Goal: Task Accomplishment & Management: Use online tool/utility

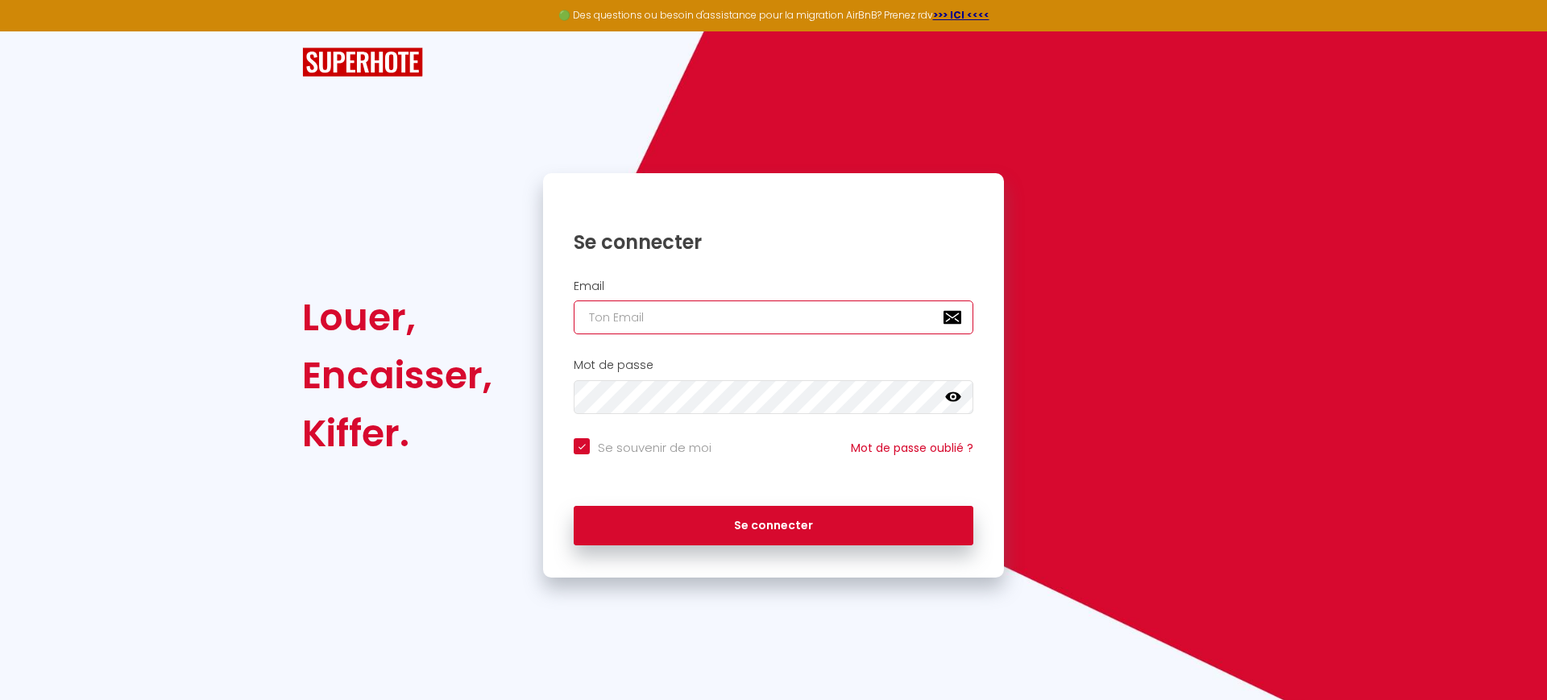
click at [661, 318] on input "email" at bounding box center [774, 318] width 400 height 34
type input "[EMAIL_ADDRESS][PERSON_NAME][DOMAIN_NAME]"
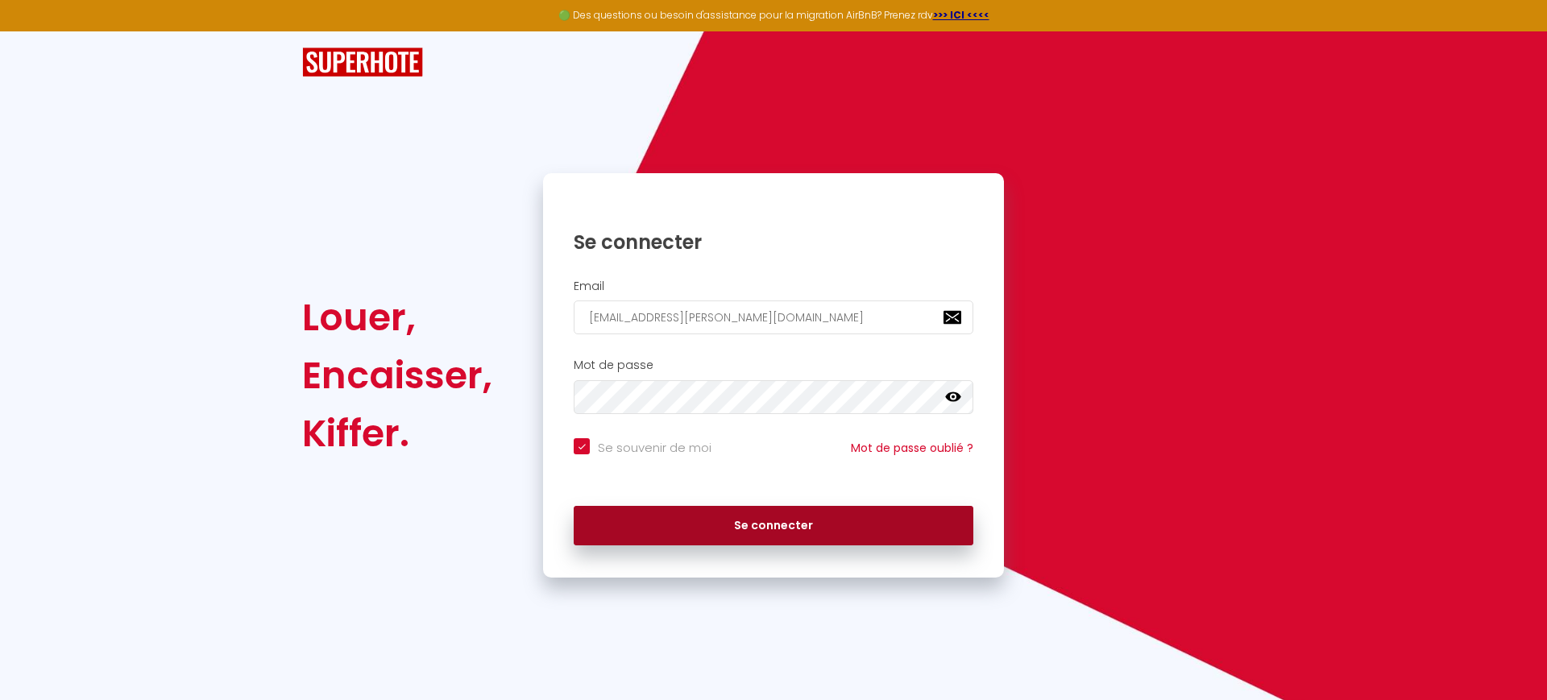
click at [720, 506] on button "Se connecter" at bounding box center [774, 526] width 400 height 40
checkbox input "true"
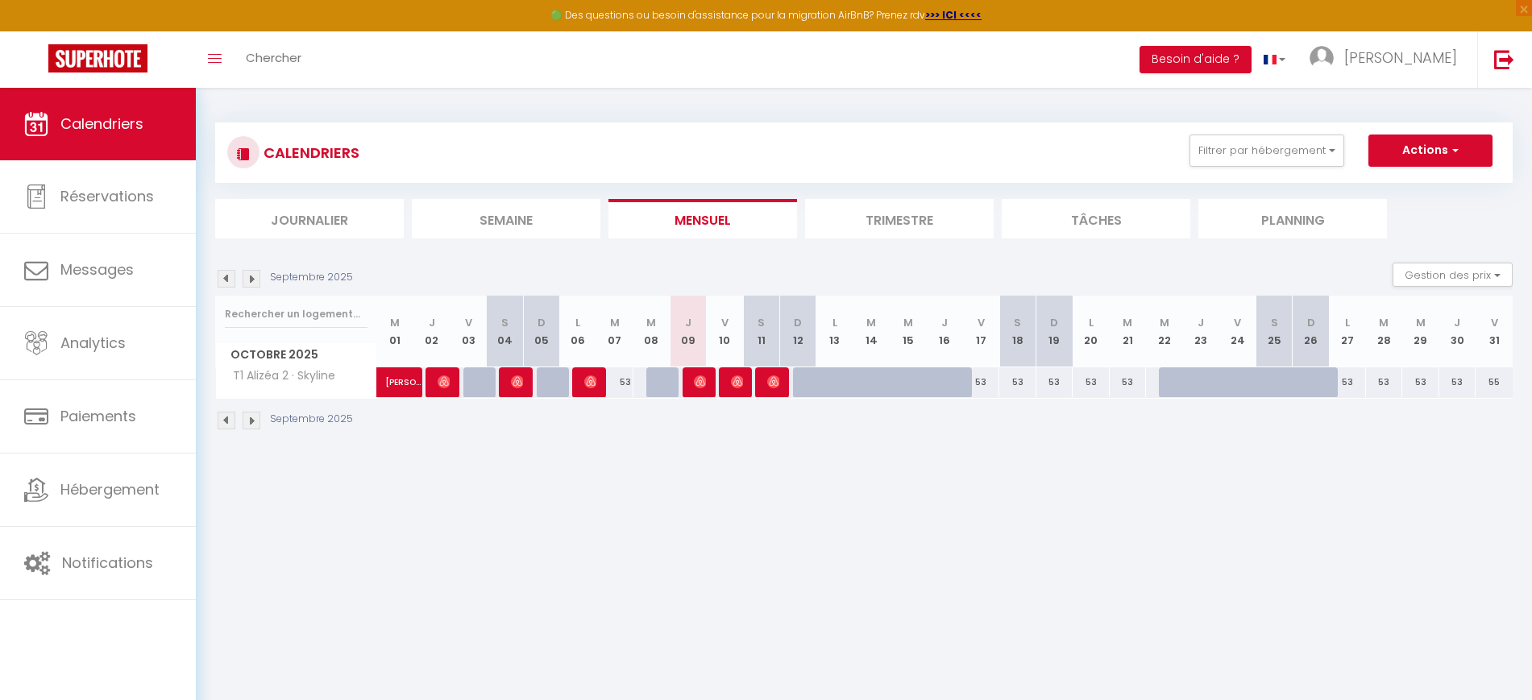
click at [765, 377] on div at bounding box center [773, 382] width 36 height 31
click at [771, 379] on img at bounding box center [773, 381] width 13 height 13
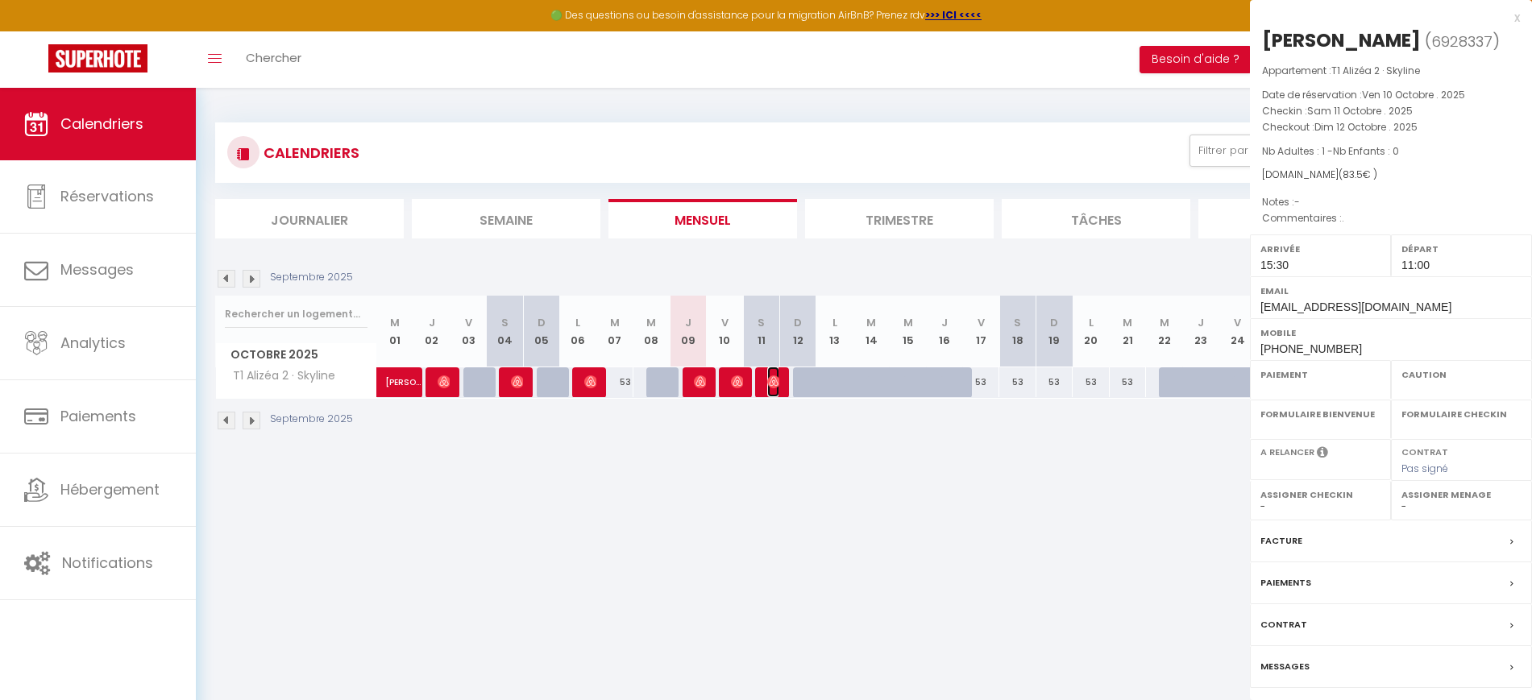
select select "OK"
select select "0"
select select "1"
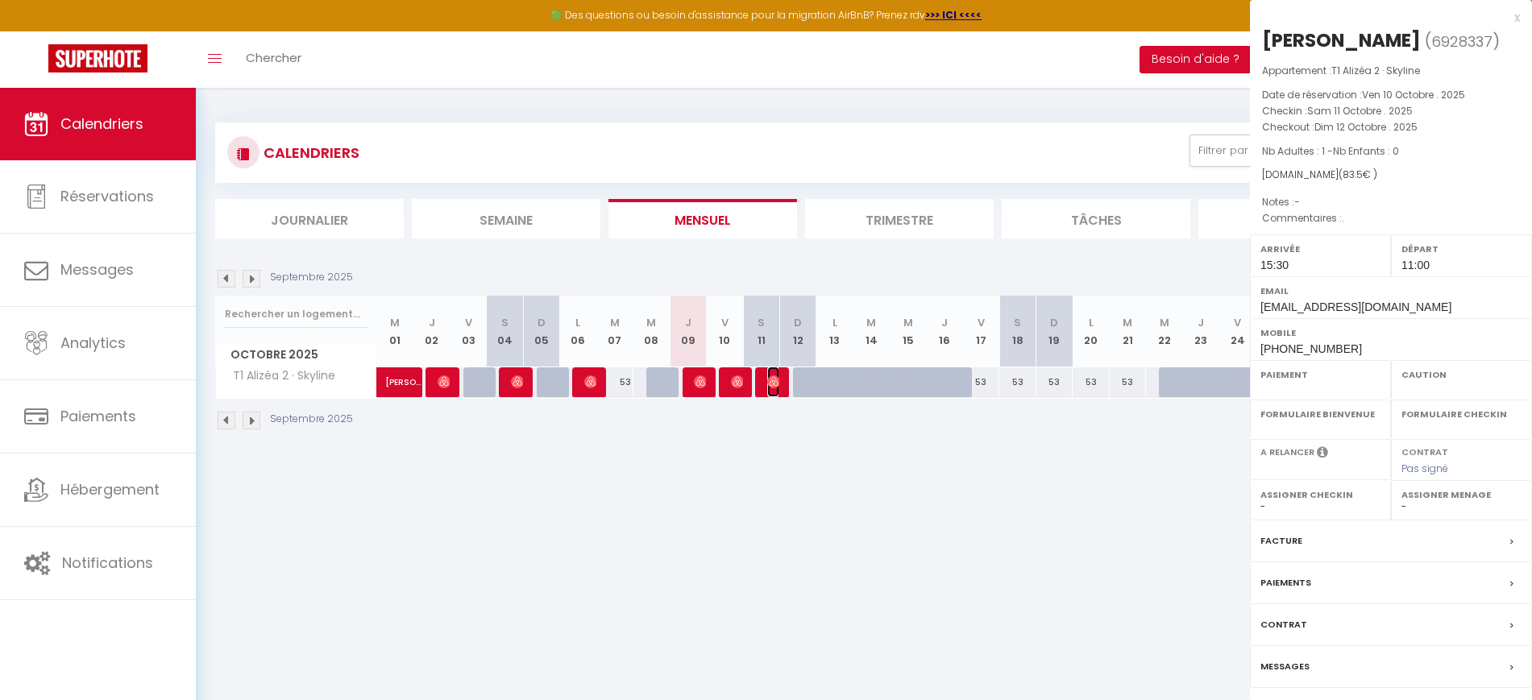
select select
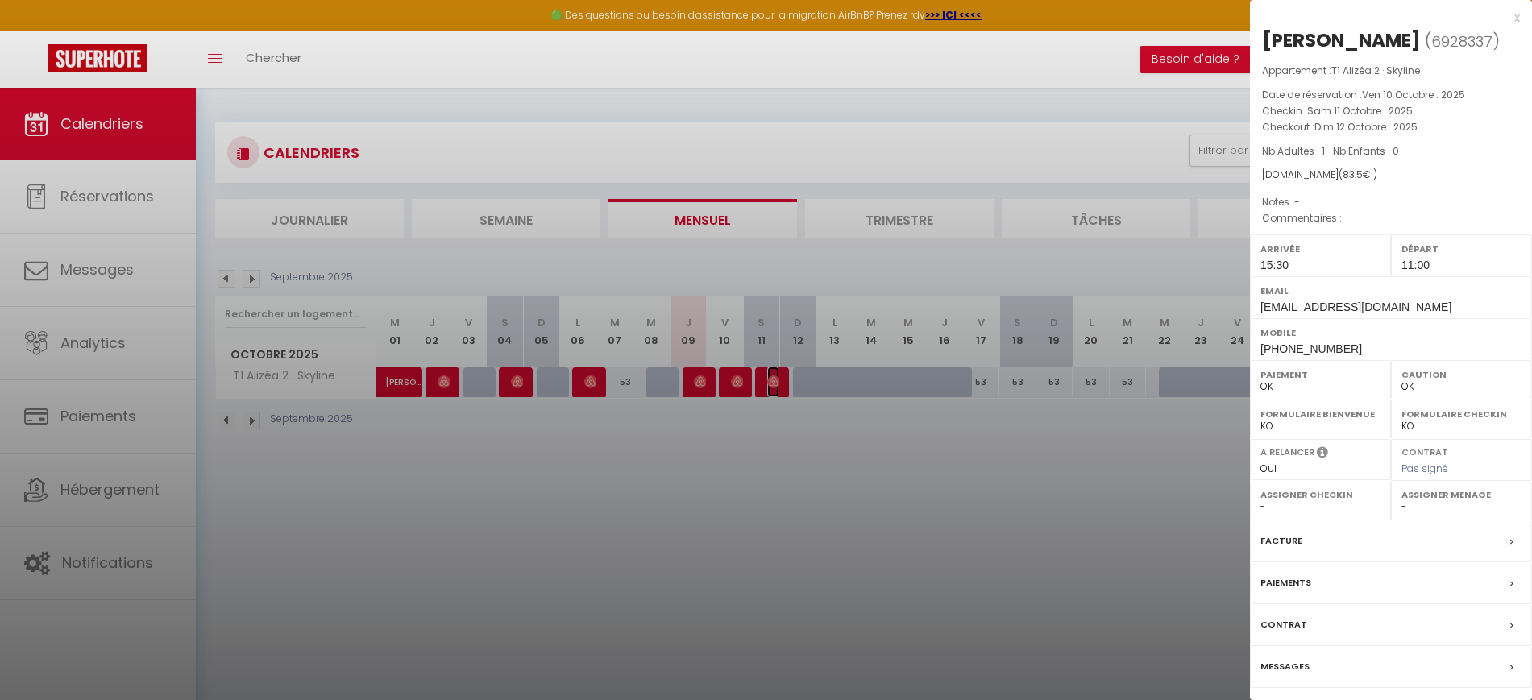
scroll to position [88, 0]
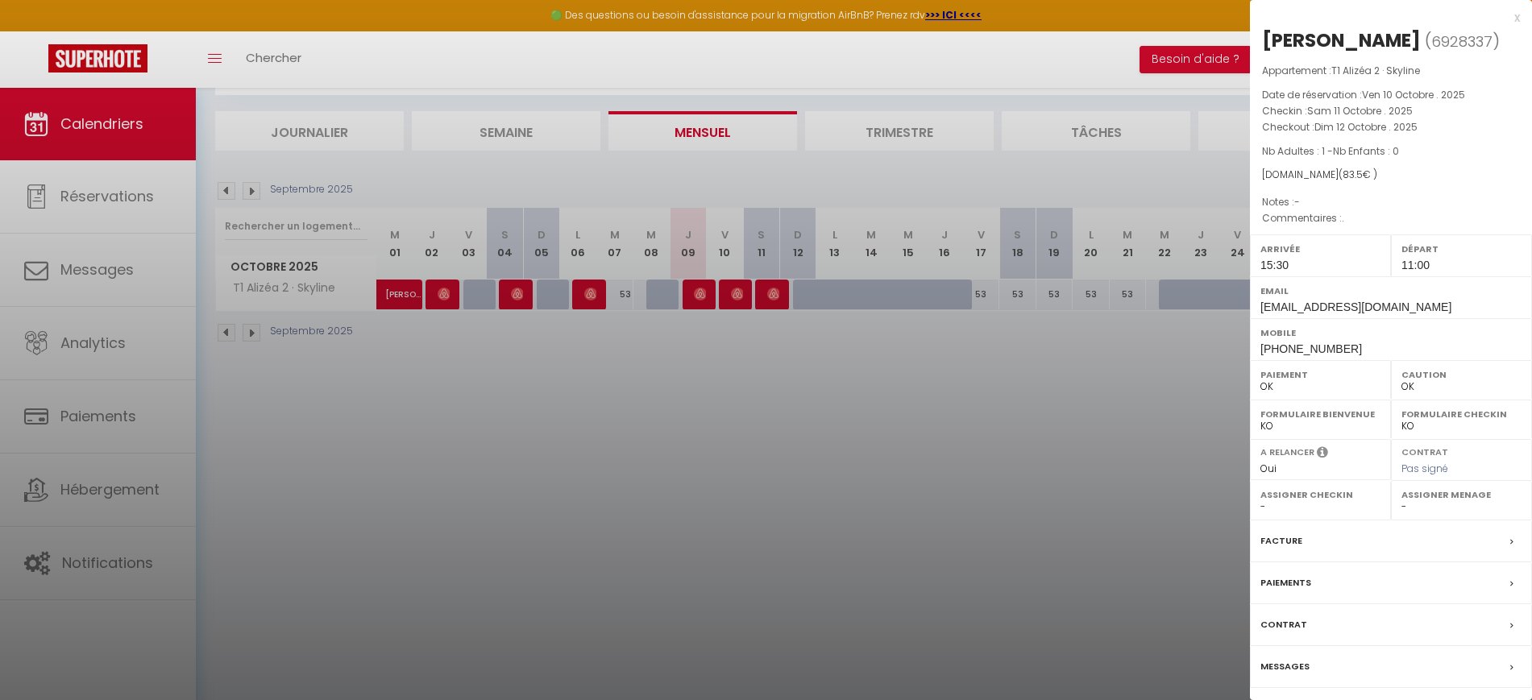
click at [1314, 628] on div "Contrat" at bounding box center [1391, 625] width 282 height 42
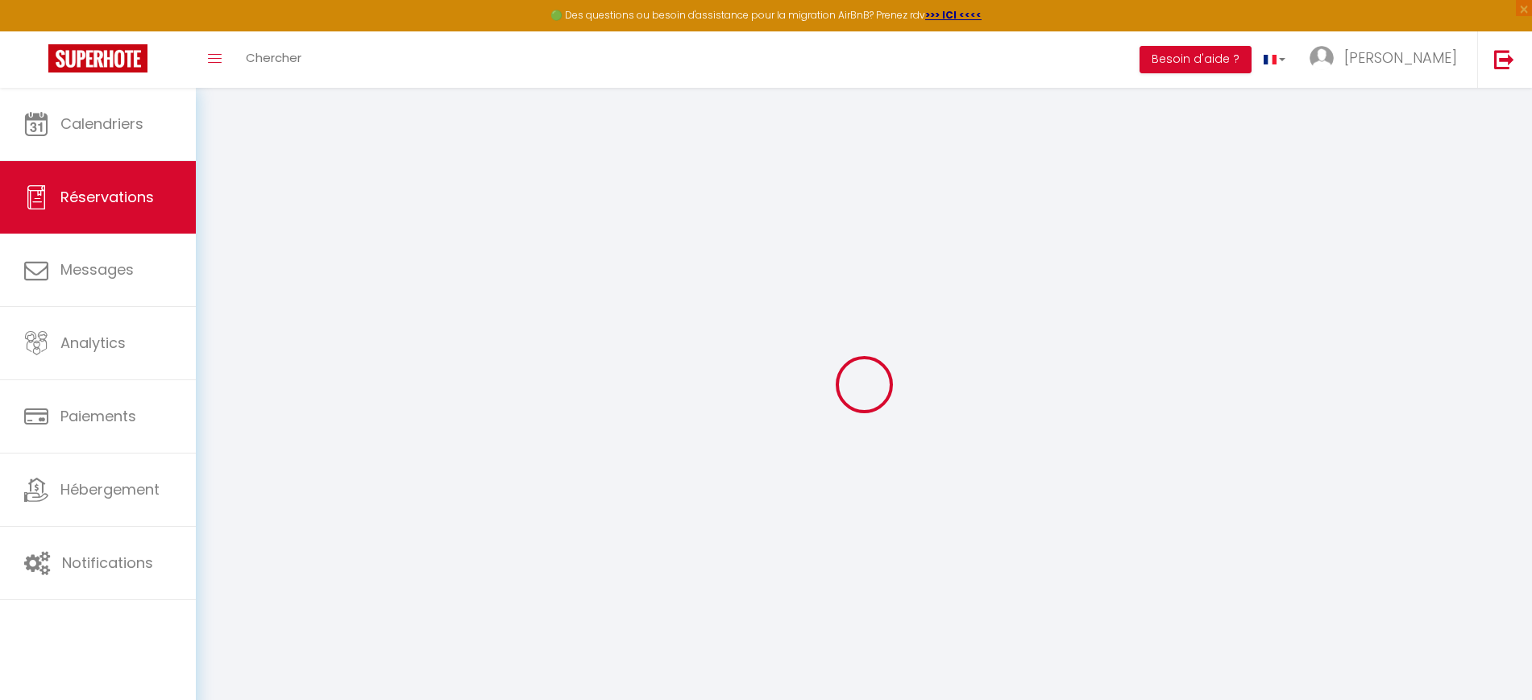
select select
checkbox input "false"
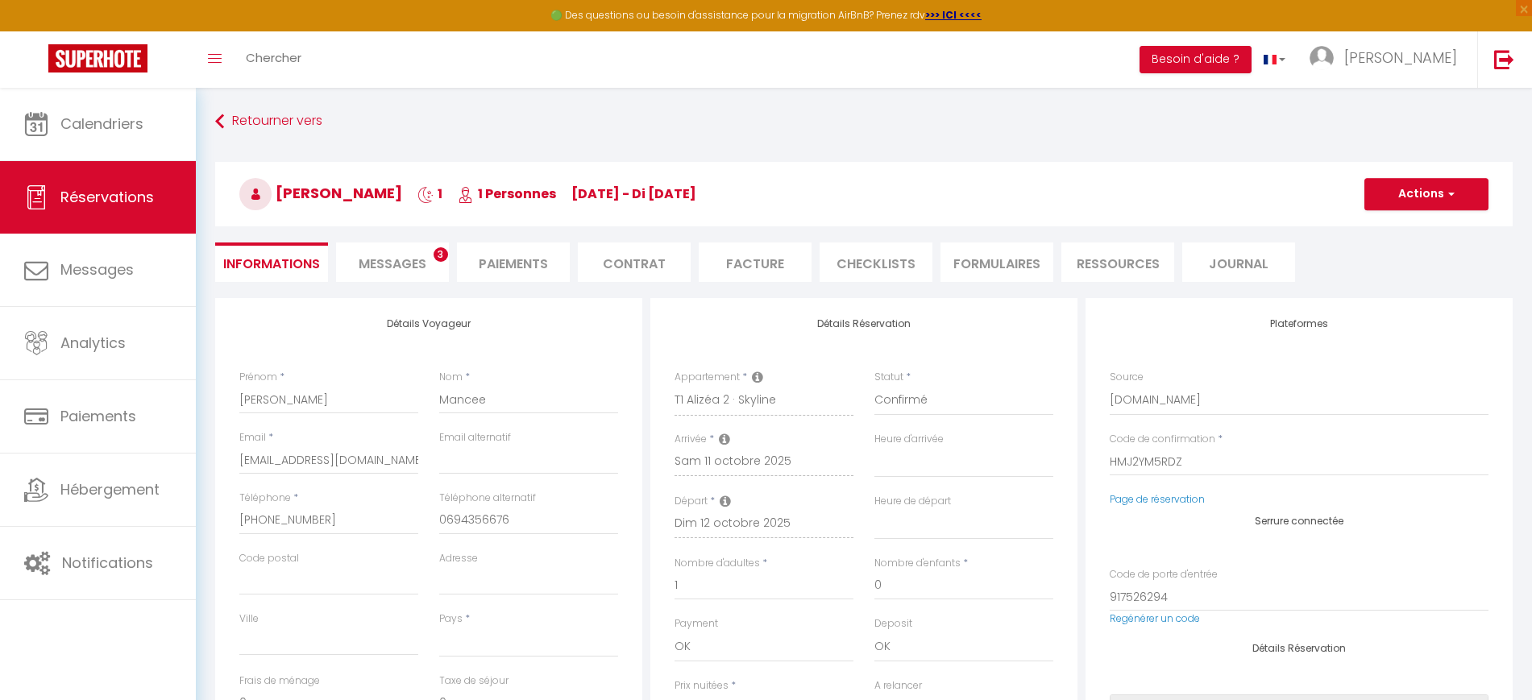
select select
checkbox input "false"
type textarea "."
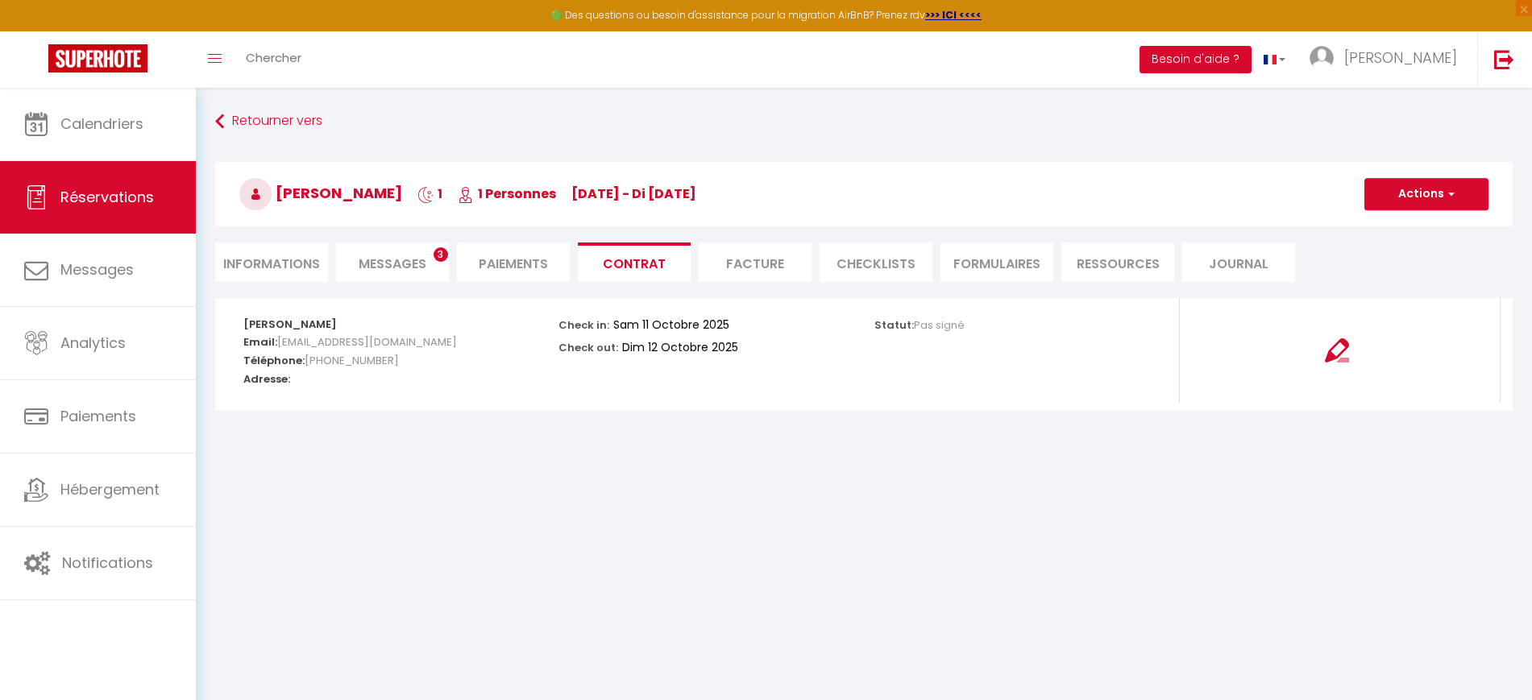
click at [970, 263] on li "FORMULAIRES" at bounding box center [996, 261] width 113 height 39
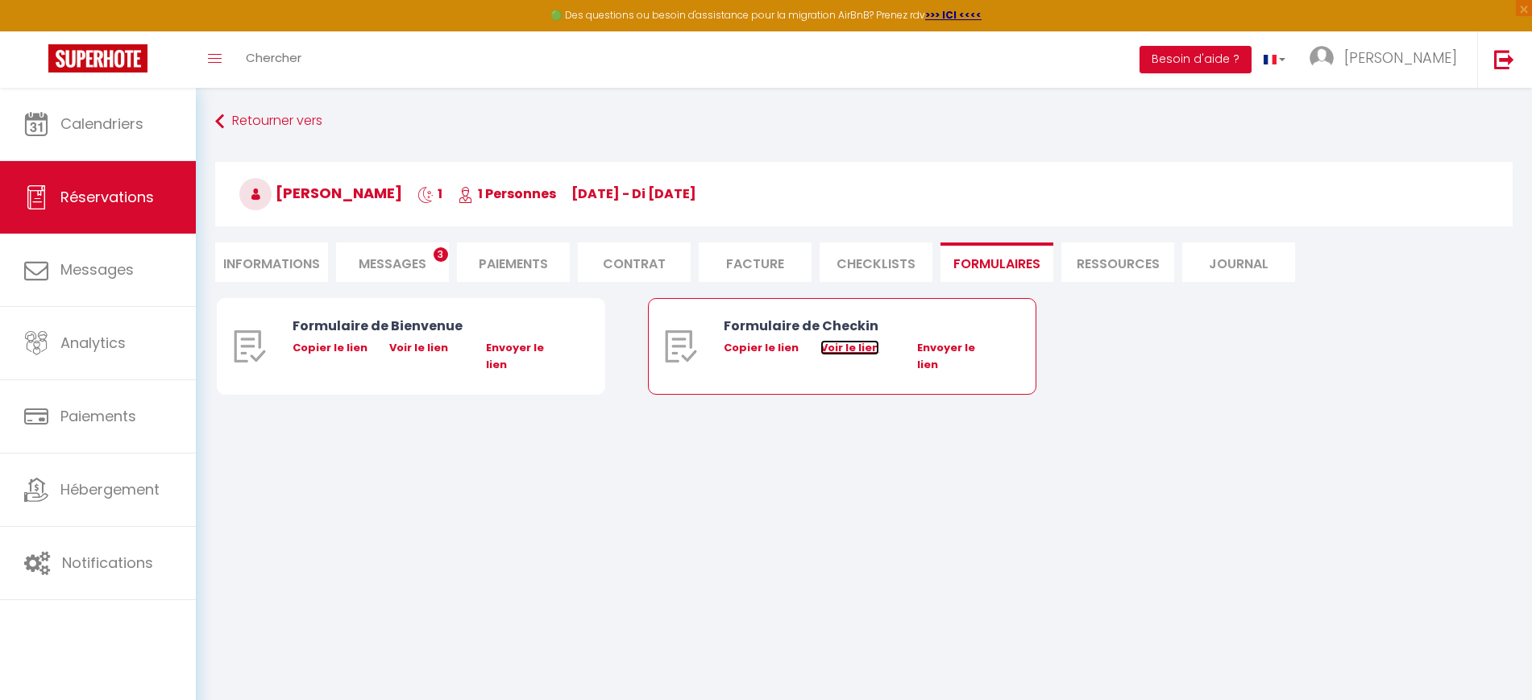
click at [831, 348] on link "Voir le lien" at bounding box center [849, 347] width 59 height 15
click at [1490, 44] on link at bounding box center [1503, 59] width 53 height 56
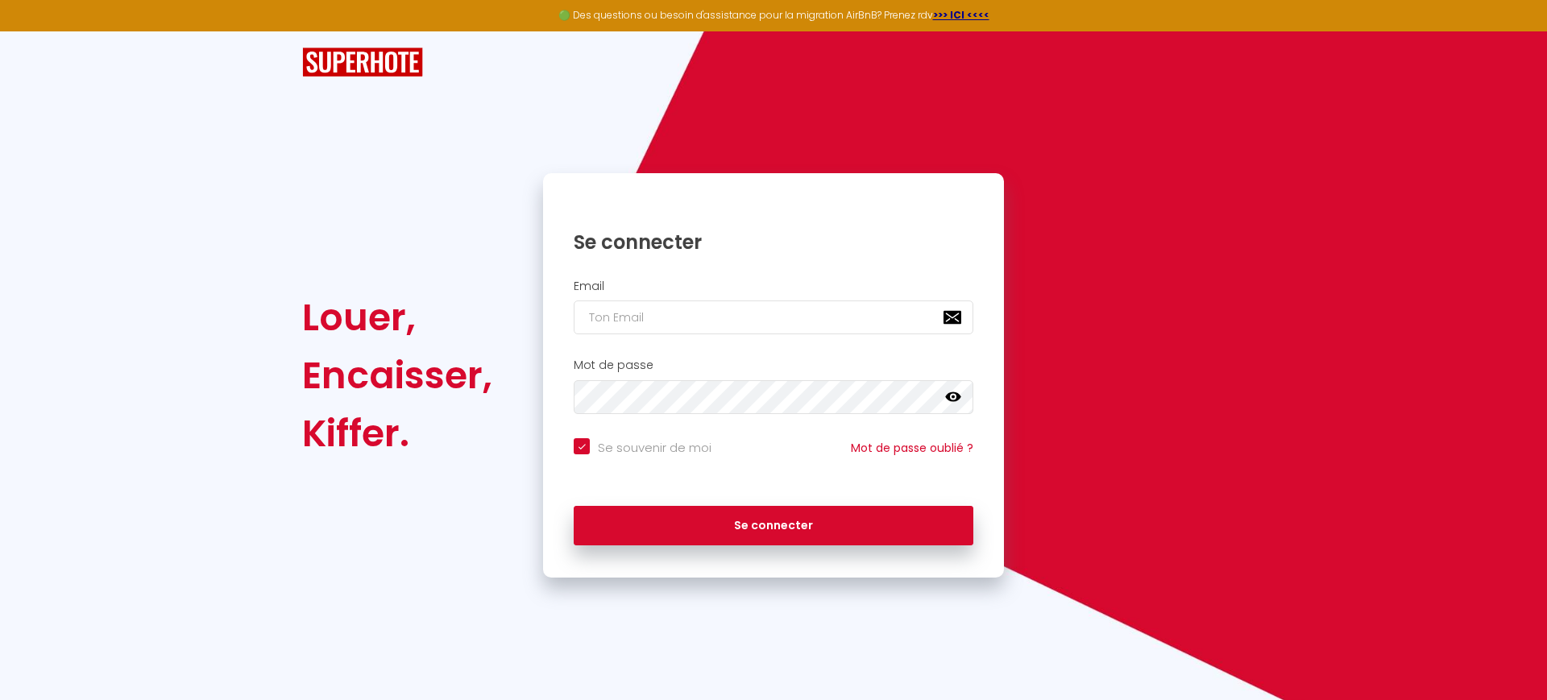
checkbox input "true"
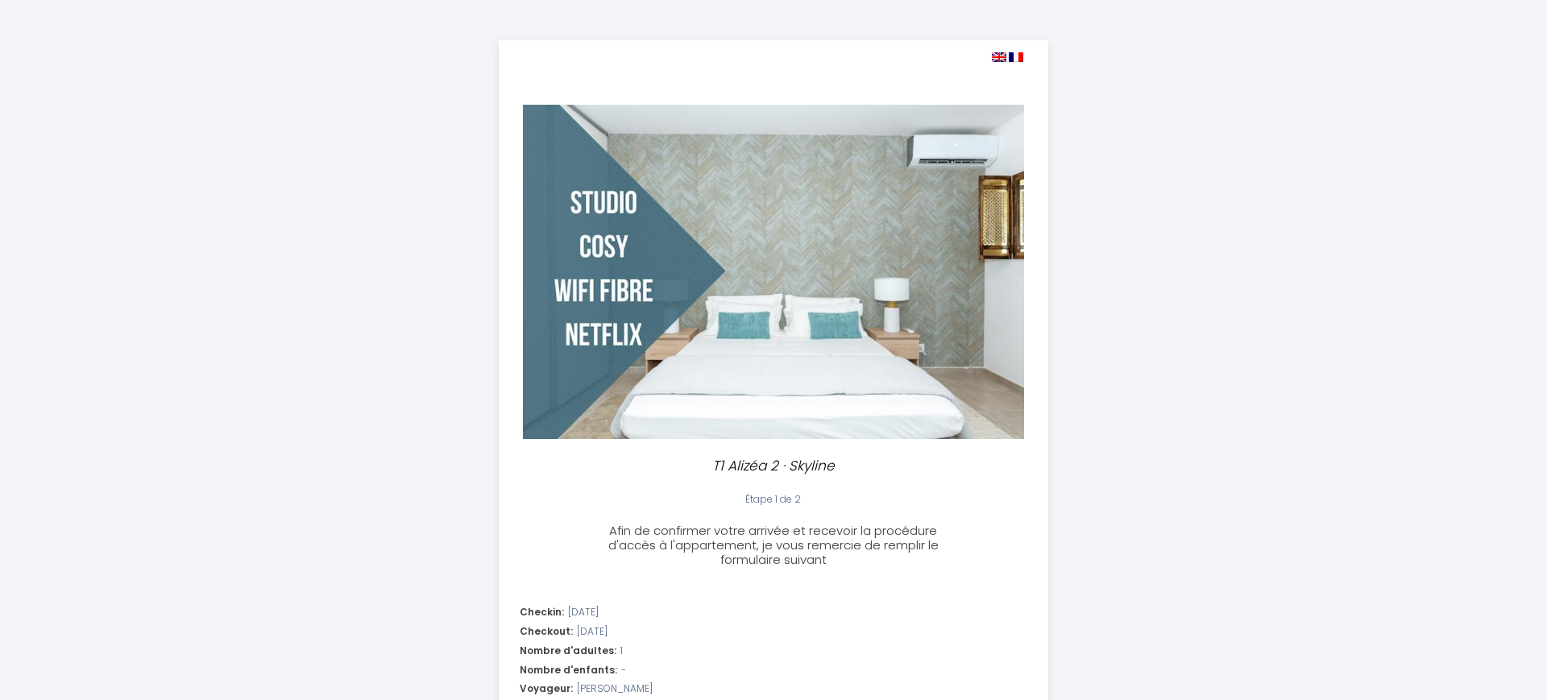
select select "15:30"
select select "11:00"
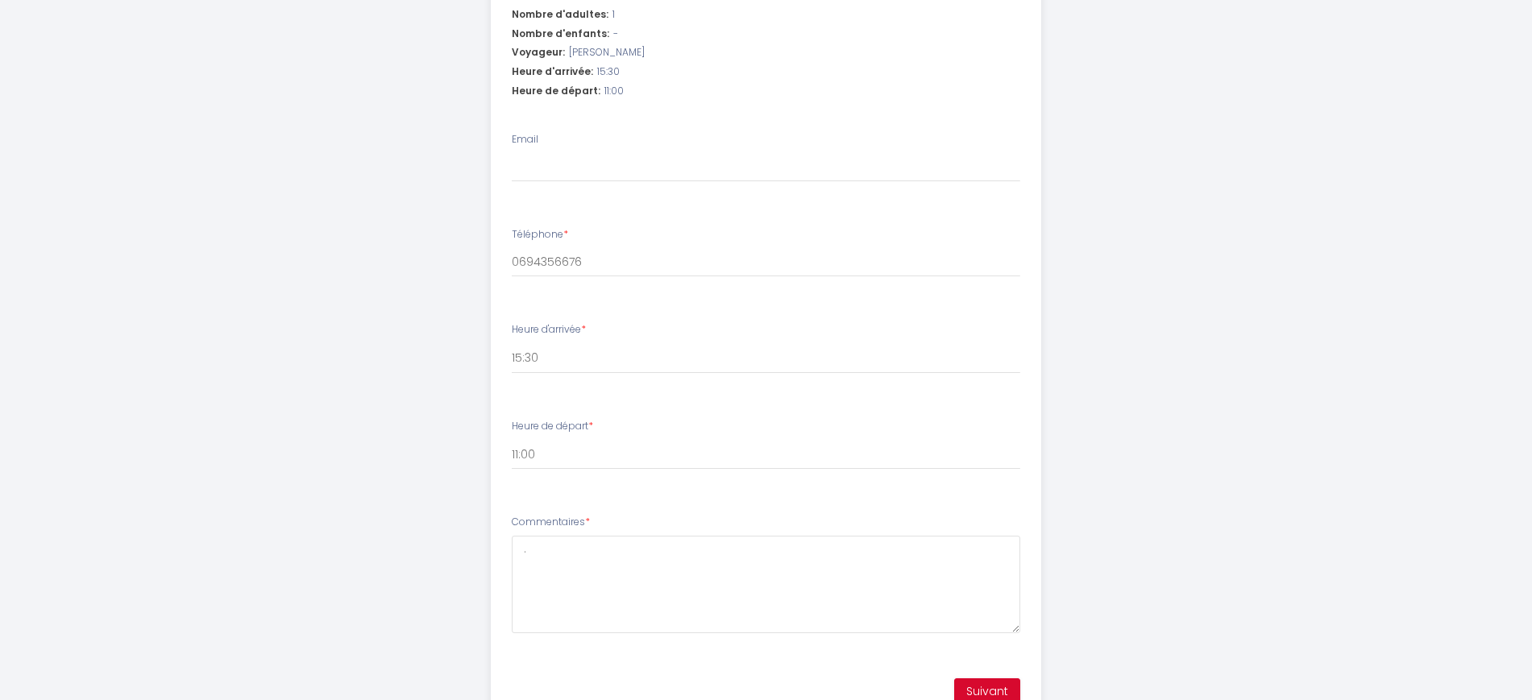
scroll to position [709, 0]
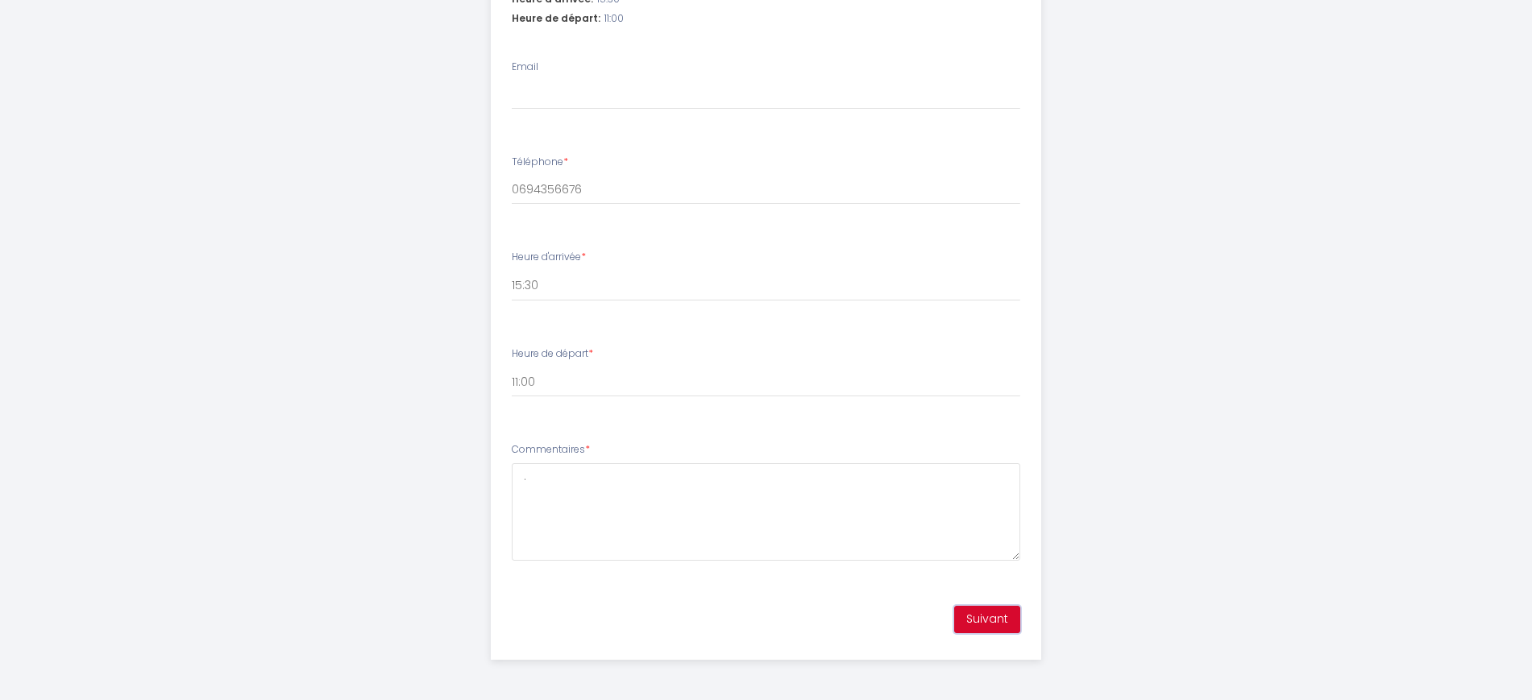
click at [972, 609] on button "Suivant" at bounding box center [987, 619] width 66 height 27
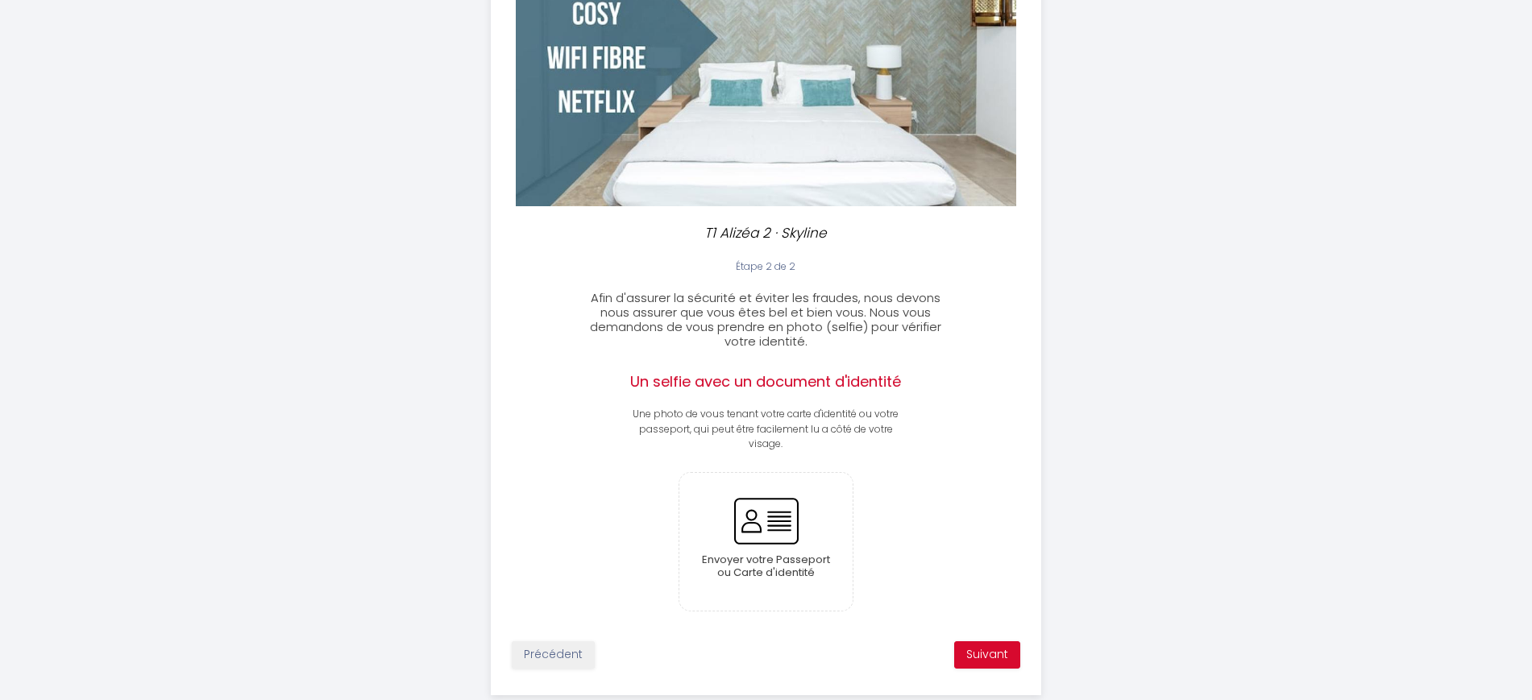
scroll to position [268, 0]
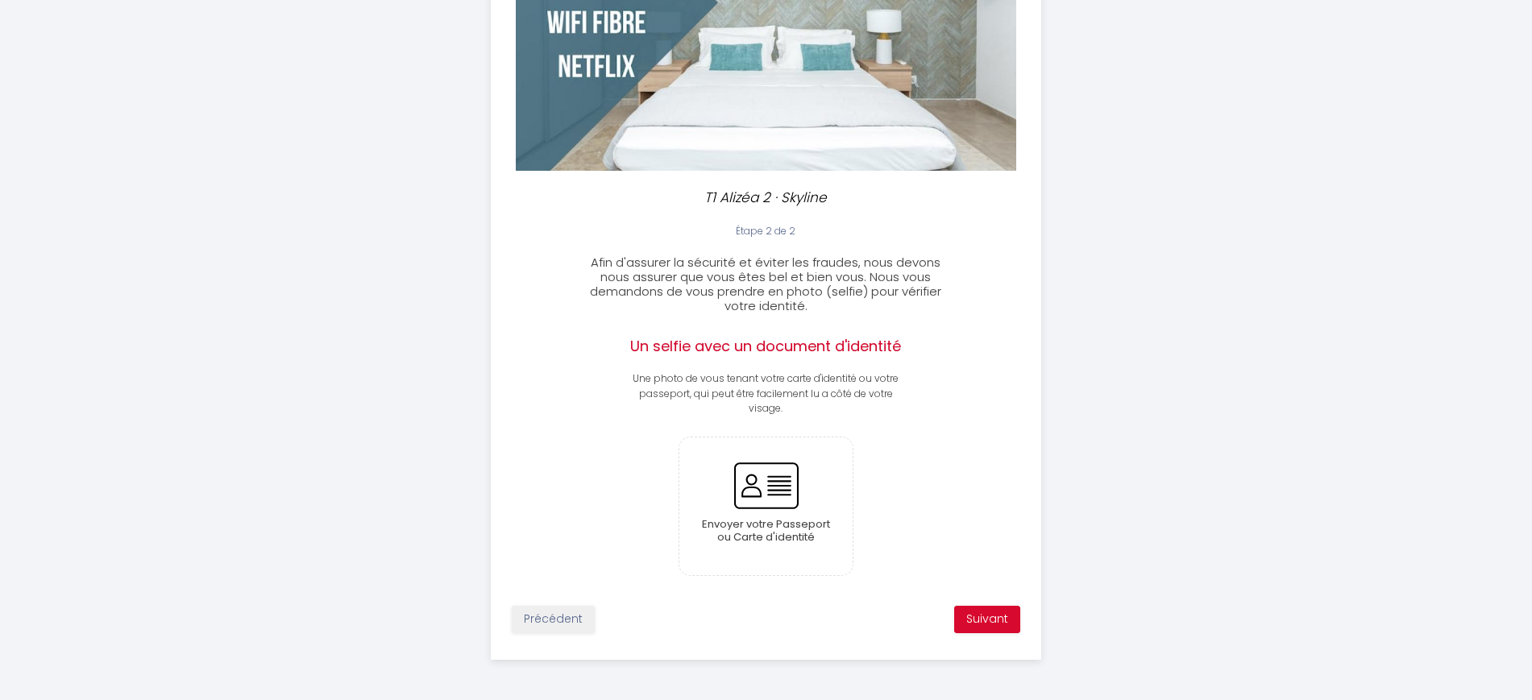
click at [541, 603] on div "Précédent Suivant" at bounding box center [765, 619] width 549 height 47
click at [543, 609] on button "Précédent" at bounding box center [553, 619] width 83 height 27
select select "15:30"
select select "11:00"
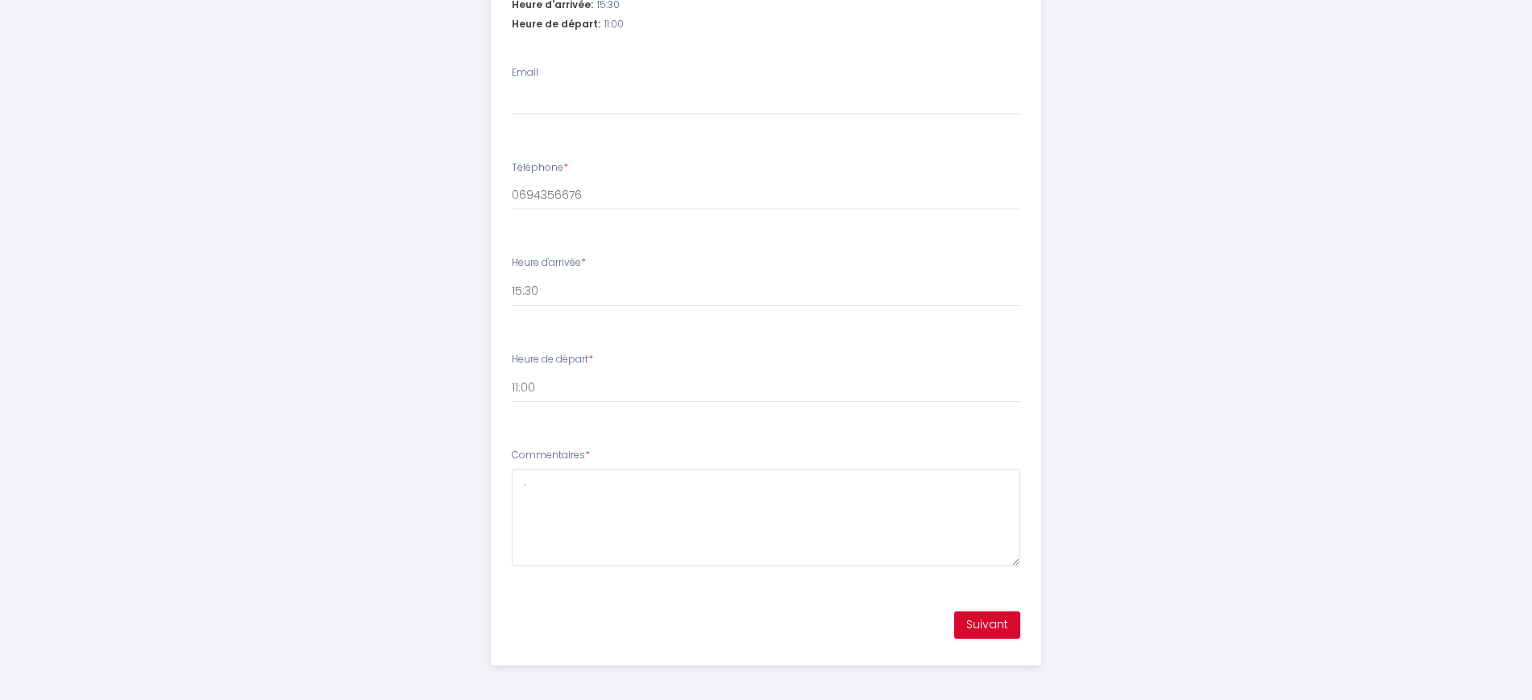
scroll to position [704, 0]
click at [983, 632] on button "Suivant" at bounding box center [987, 624] width 66 height 27
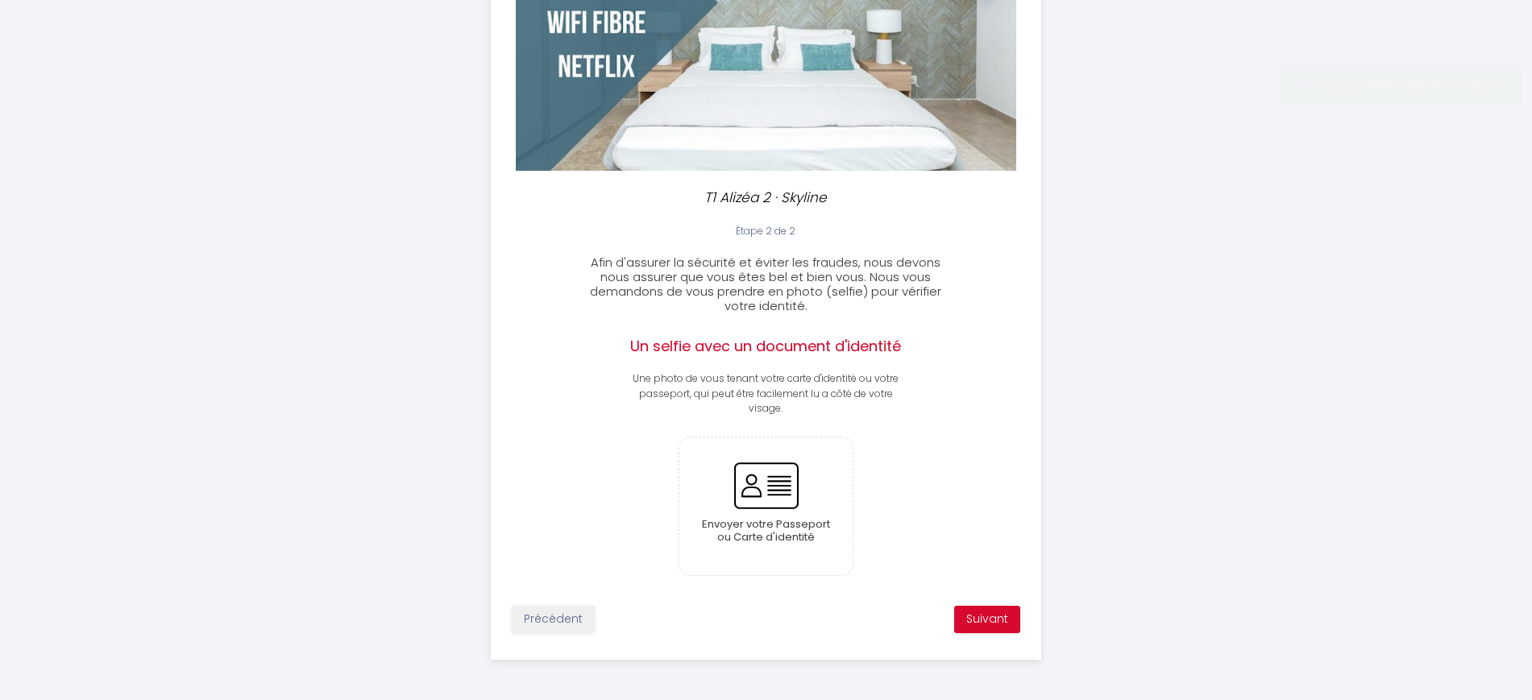
scroll to position [263, 0]
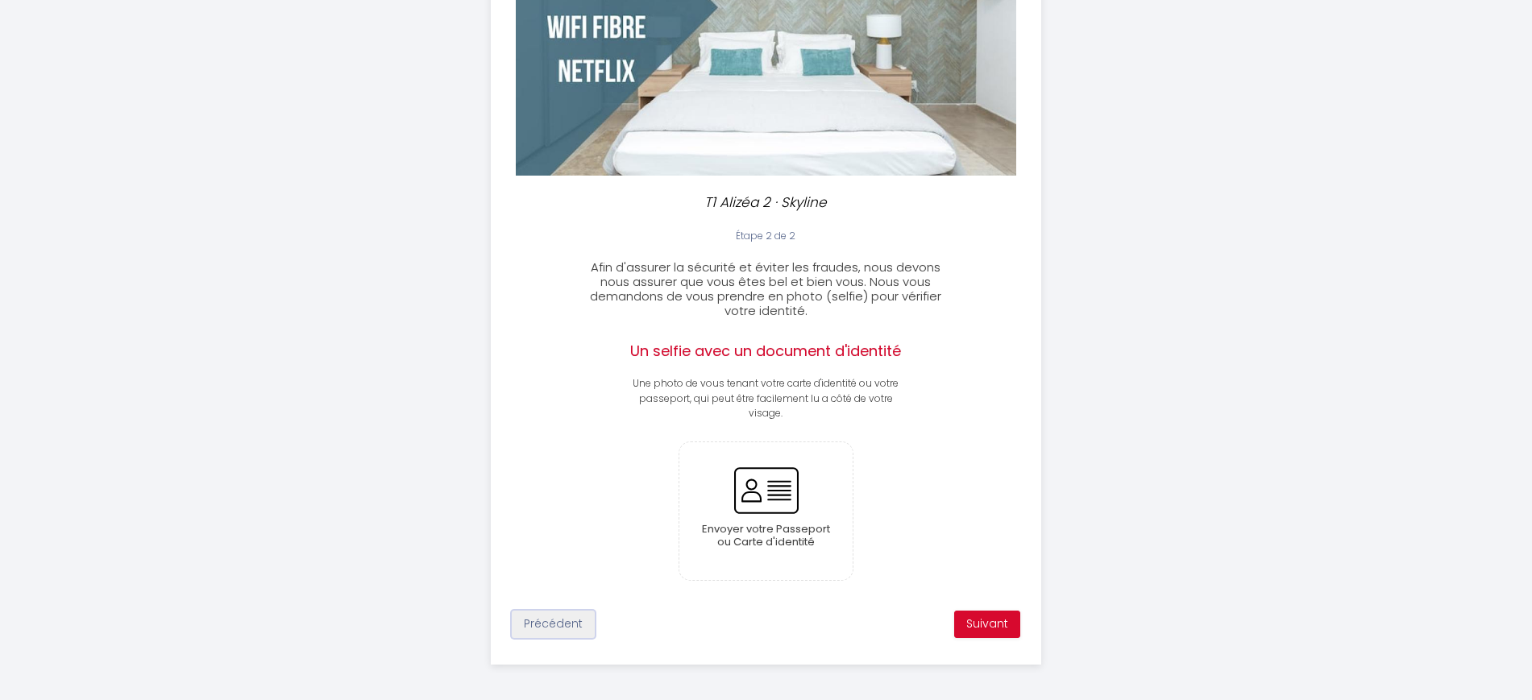
click at [555, 627] on button "Précédent" at bounding box center [553, 624] width 83 height 27
select select "15:30"
select select "11:00"
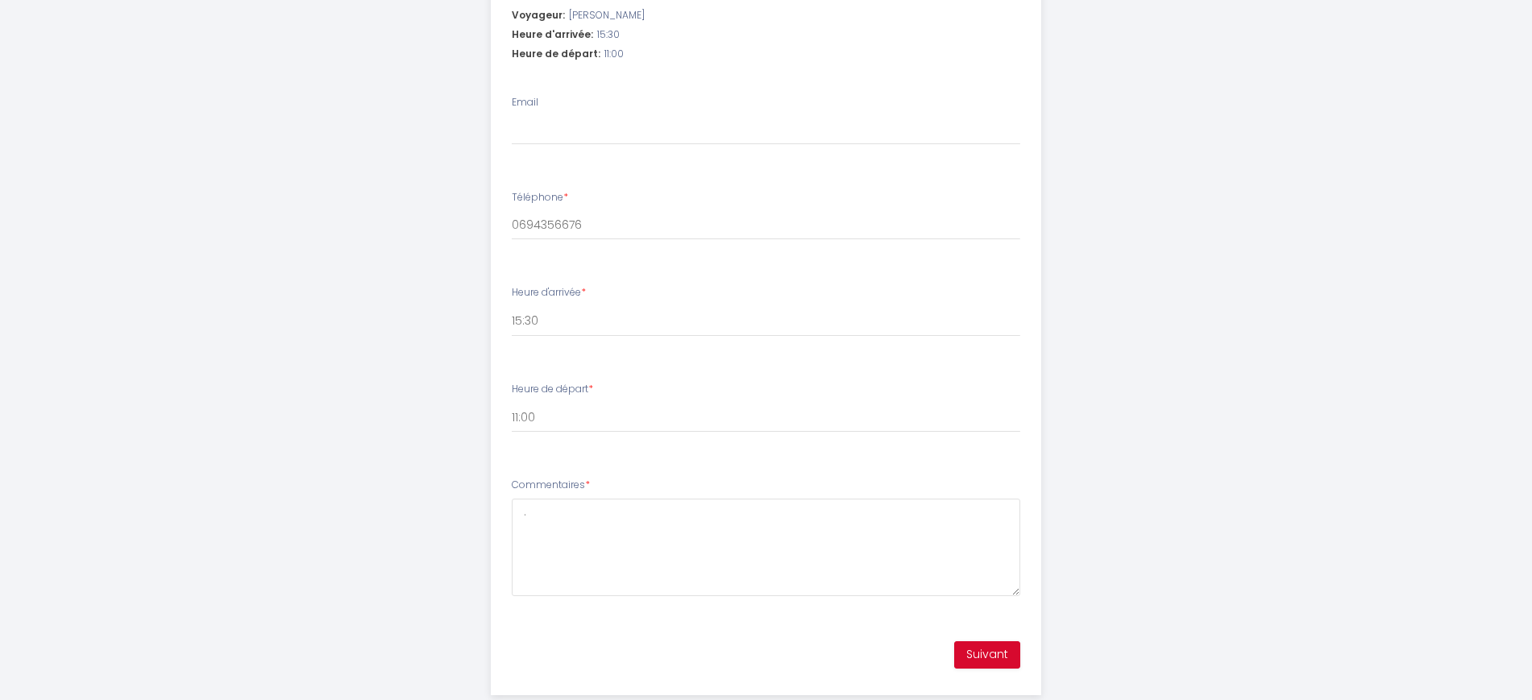
scroll to position [709, 0]
